Goal: Task Accomplishment & Management: Use online tool/utility

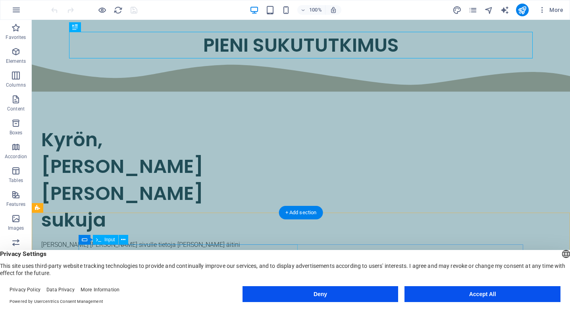
click at [279, 294] on button "Deny" at bounding box center [321, 294] width 156 height 16
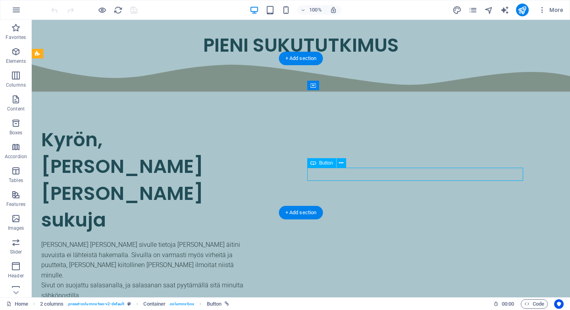
select select "px"
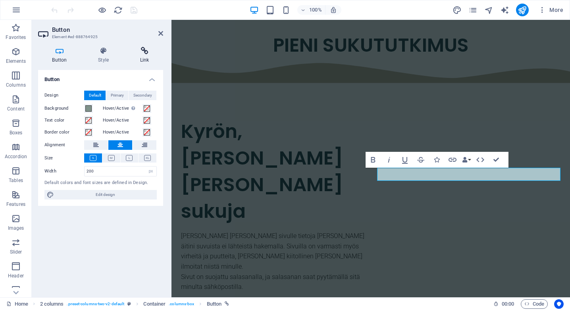
click at [145, 56] on h4 "Link" at bounding box center [144, 55] width 37 height 17
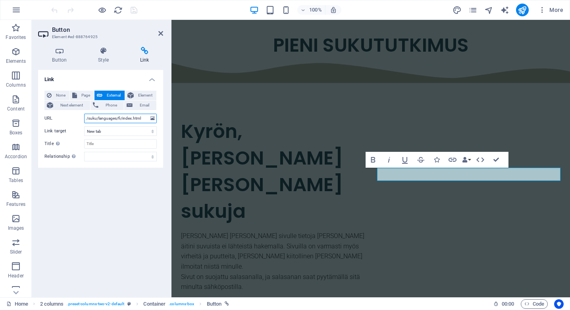
click at [86, 118] on input "/suku/languages/fi/index.html" at bounding box center [120, 119] width 73 height 10
click at [127, 118] on input "../suku/languages/fi/index.html" at bounding box center [120, 119] width 73 height 10
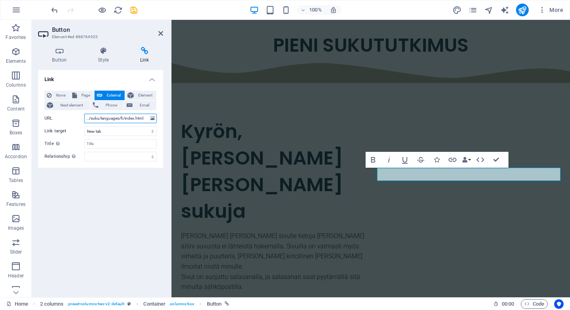
click at [133, 118] on input "../suku/languages/fi/index.html" at bounding box center [120, 119] width 73 height 10
type input "../suku/languages/fi/sukukopio.html"
click at [145, 8] on div "100% More" at bounding box center [308, 10] width 517 height 13
click at [134, 9] on icon "save" at bounding box center [133, 10] width 9 height 9
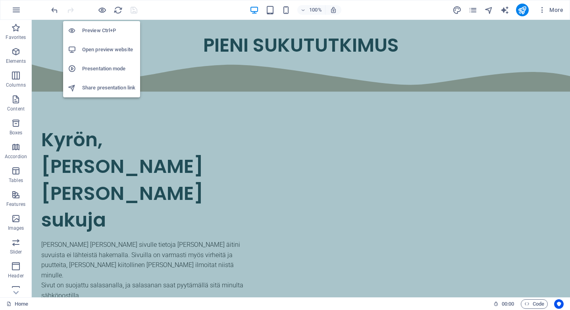
click at [109, 49] on h6 "Open preview website" at bounding box center [108, 50] width 53 height 10
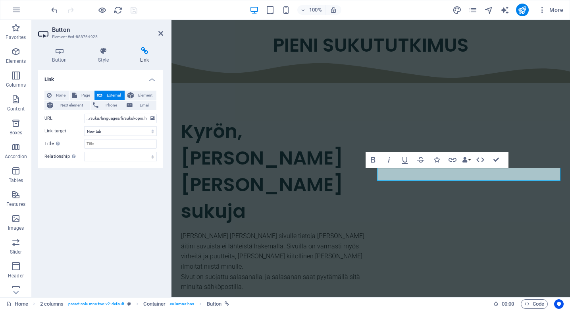
click at [149, 8] on div "100% More" at bounding box center [308, 10] width 517 height 13
click at [161, 33] on icon at bounding box center [160, 33] width 5 height 6
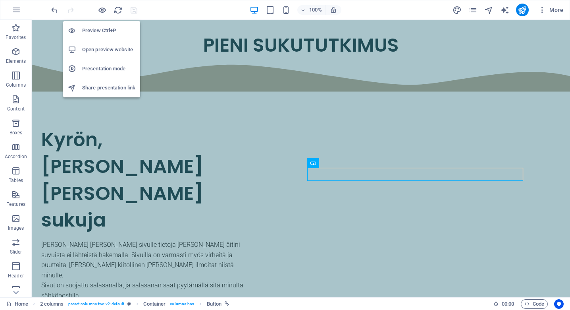
click at [104, 31] on h6 "Preview Ctrl+P" at bounding box center [108, 31] width 53 height 10
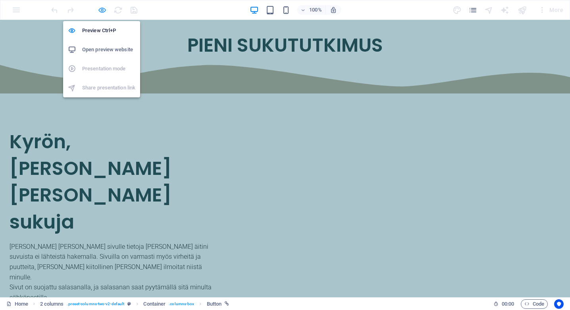
click at [101, 8] on icon "button" at bounding box center [102, 10] width 9 height 9
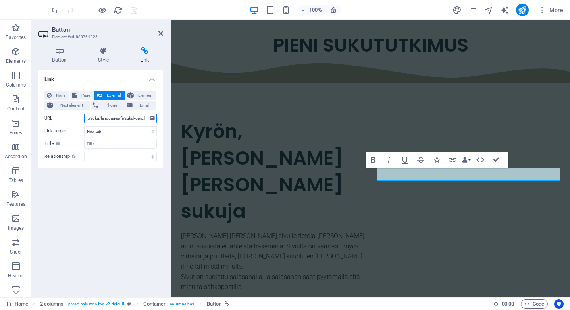
click at [88, 117] on input "../suku/languages/fi/sukukopio.html" at bounding box center [120, 119] width 73 height 10
type input "./suku/languages/fi/sukukopio.html"
click at [124, 196] on div "Link None Page External Element Next element Phone Email Page Home New page Ele…" at bounding box center [100, 180] width 125 height 221
click at [161, 31] on icon at bounding box center [160, 33] width 5 height 6
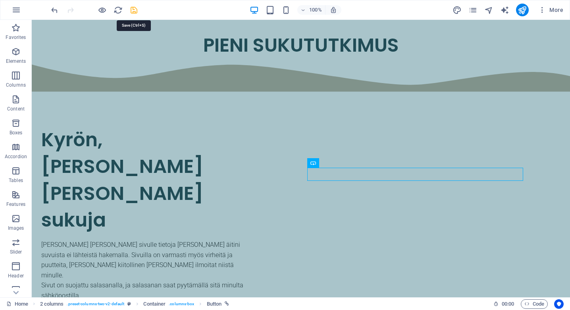
click at [135, 10] on icon "save" at bounding box center [133, 10] width 9 height 9
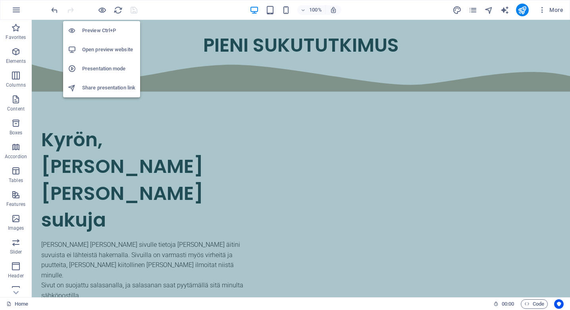
click at [104, 30] on h6 "Preview Ctrl+P" at bounding box center [108, 31] width 53 height 10
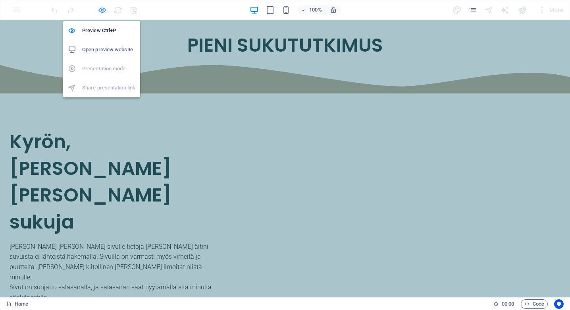
click at [102, 9] on icon "button" at bounding box center [102, 10] width 9 height 9
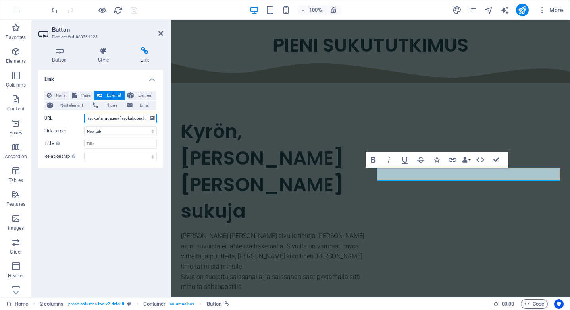
click at [89, 118] on input "./suku/languages/fi/sukukopio.html" at bounding box center [120, 119] width 73 height 10
click at [138, 119] on input "suku/languages/fi/sukukopio.html" at bounding box center [120, 119] width 73 height 10
type input "suku/languages/fi/index.html"
click at [135, 221] on div "Link None Page External Element Next element Phone Email Page Home New page Ele…" at bounding box center [100, 180] width 125 height 221
click at [160, 34] on icon at bounding box center [160, 33] width 5 height 6
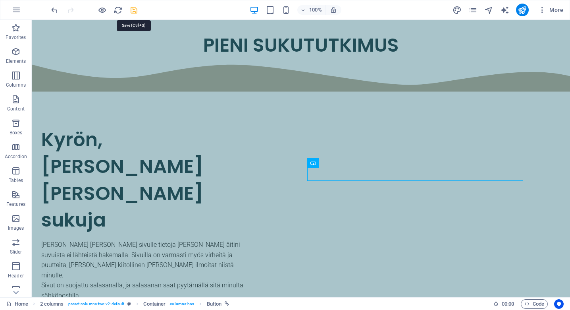
click at [133, 8] on icon "save" at bounding box center [133, 10] width 9 height 9
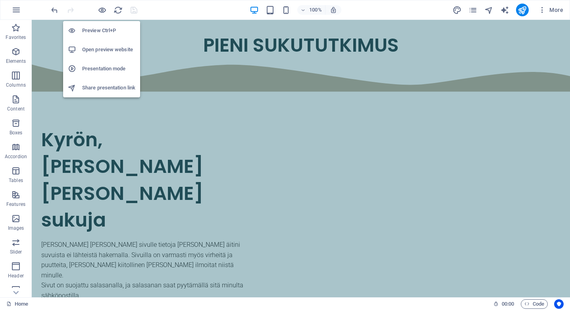
click at [104, 32] on h6 "Preview Ctrl+P" at bounding box center [108, 31] width 53 height 10
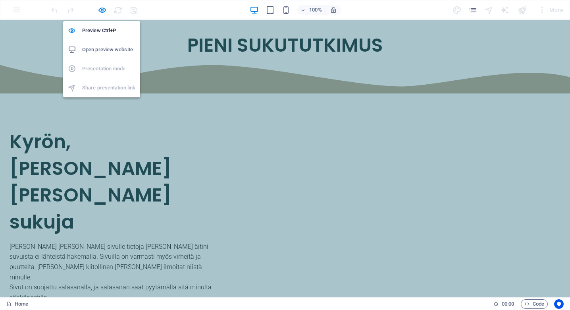
click at [109, 49] on h6 "Open preview website" at bounding box center [108, 50] width 53 height 10
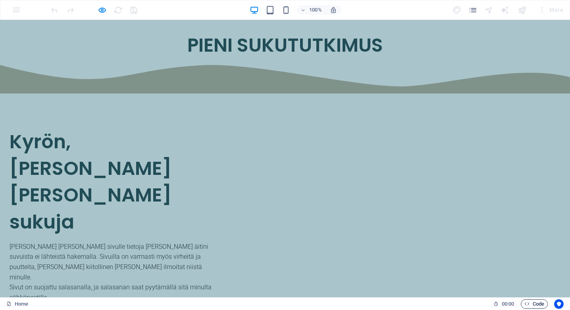
click at [539, 301] on span "Code" at bounding box center [535, 304] width 20 height 10
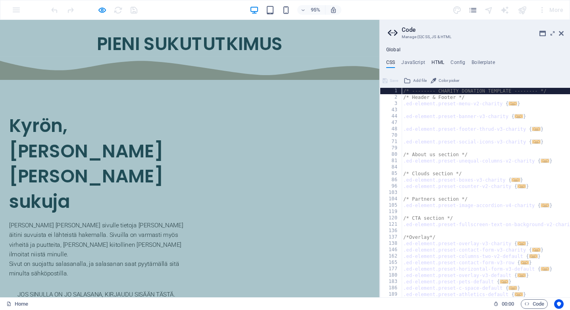
click at [439, 61] on h4 "HTML" at bounding box center [438, 64] width 13 height 9
type textarea "<a href="#main-content" class="wv-link-content button">Skip to main content</a>"
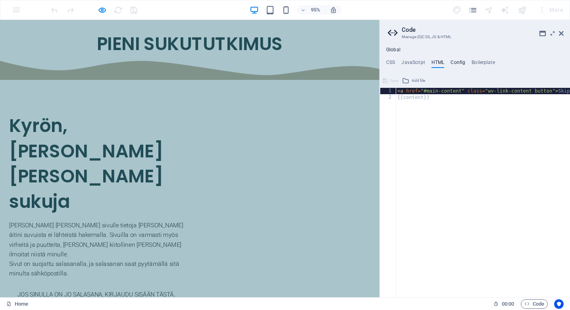
click at [460, 62] on h4 "Config" at bounding box center [458, 64] width 15 height 9
type textarea "$color-background: #fbfbfb;"
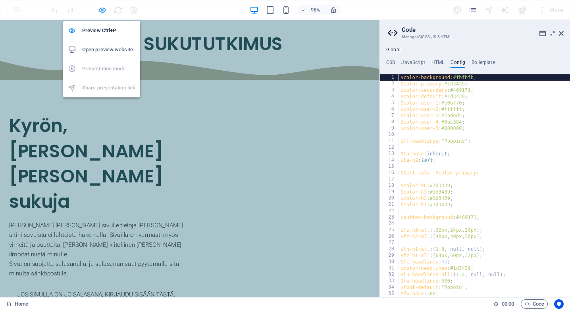
click at [101, 10] on icon "button" at bounding box center [102, 10] width 9 height 9
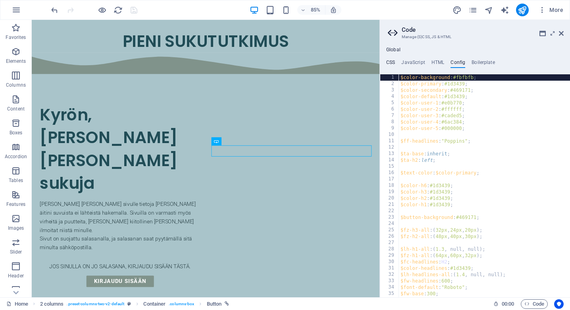
click at [390, 62] on h4 "CSS" at bounding box center [390, 64] width 9 height 9
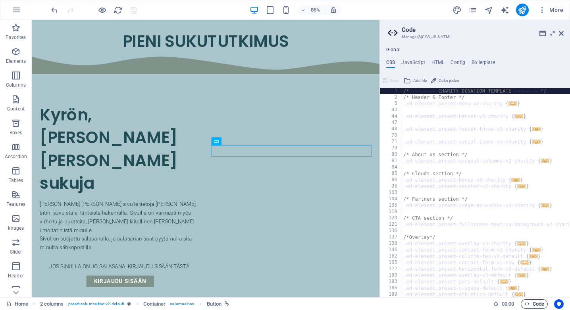
click at [539, 304] on span "Code" at bounding box center [535, 304] width 20 height 10
click at [561, 35] on icon at bounding box center [561, 33] width 5 height 6
